Goal: Find specific page/section: Find specific page/section

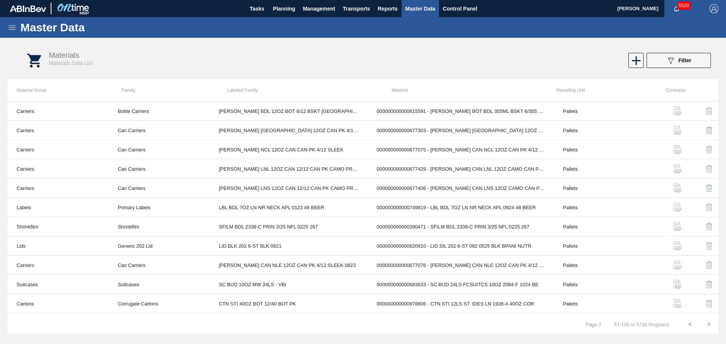
click at [13, 30] on icon at bounding box center [12, 27] width 9 height 9
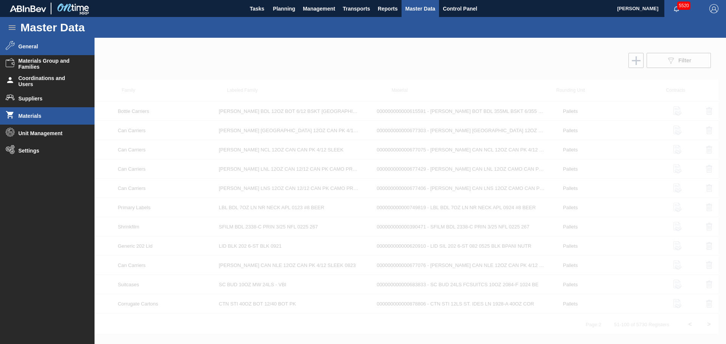
click at [41, 51] on li "General" at bounding box center [47, 46] width 95 height 17
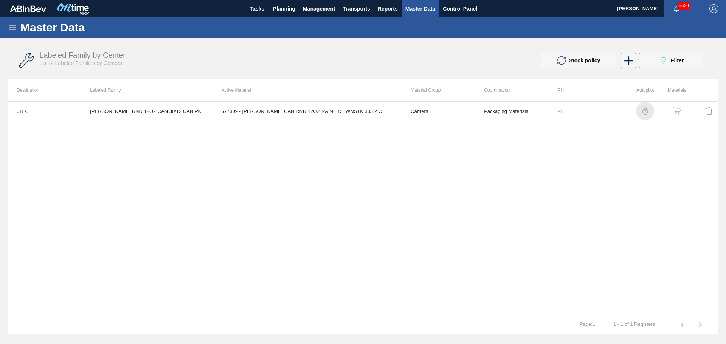
click at [645, 110] on img "button" at bounding box center [645, 111] width 8 height 8
